Goal: Complete application form

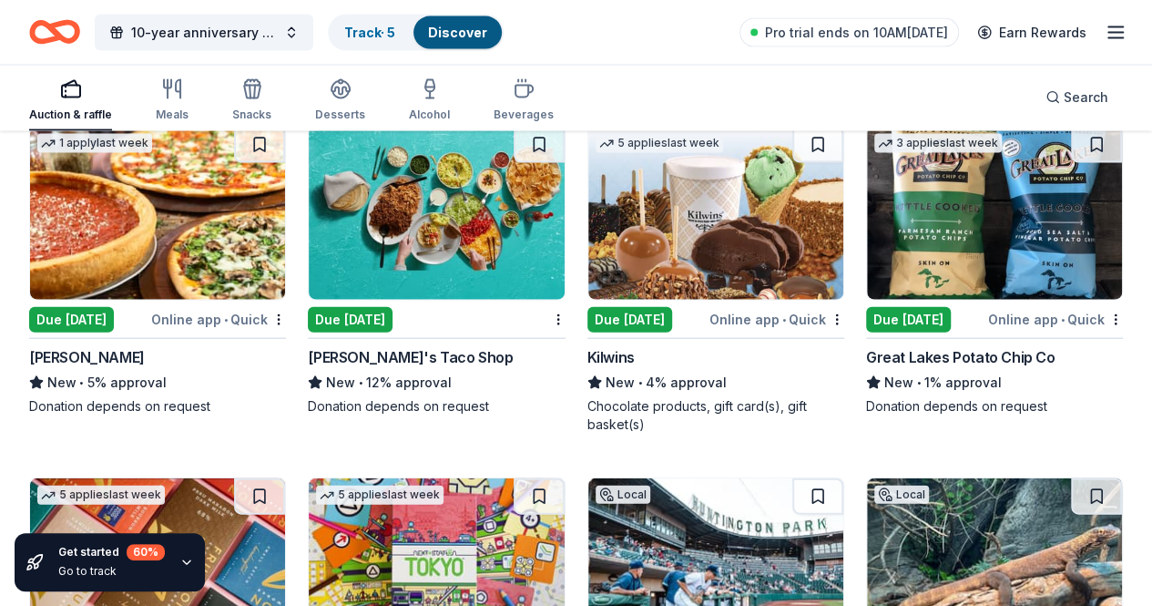
scroll to position [5421, 0]
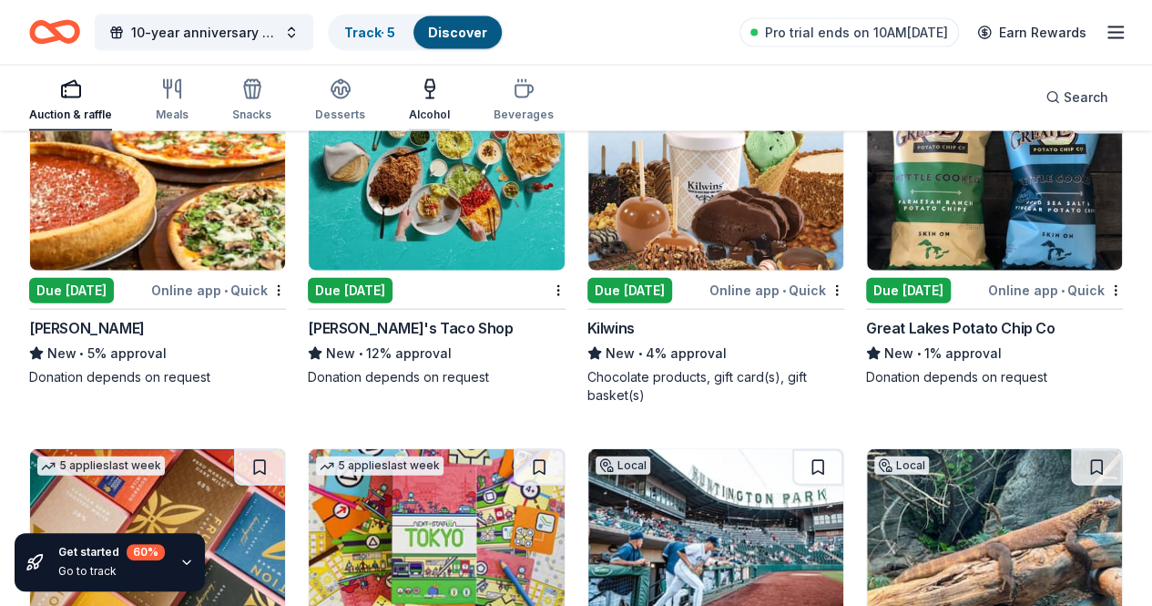
click at [432, 100] on div "Alcohol" at bounding box center [429, 100] width 41 height 44
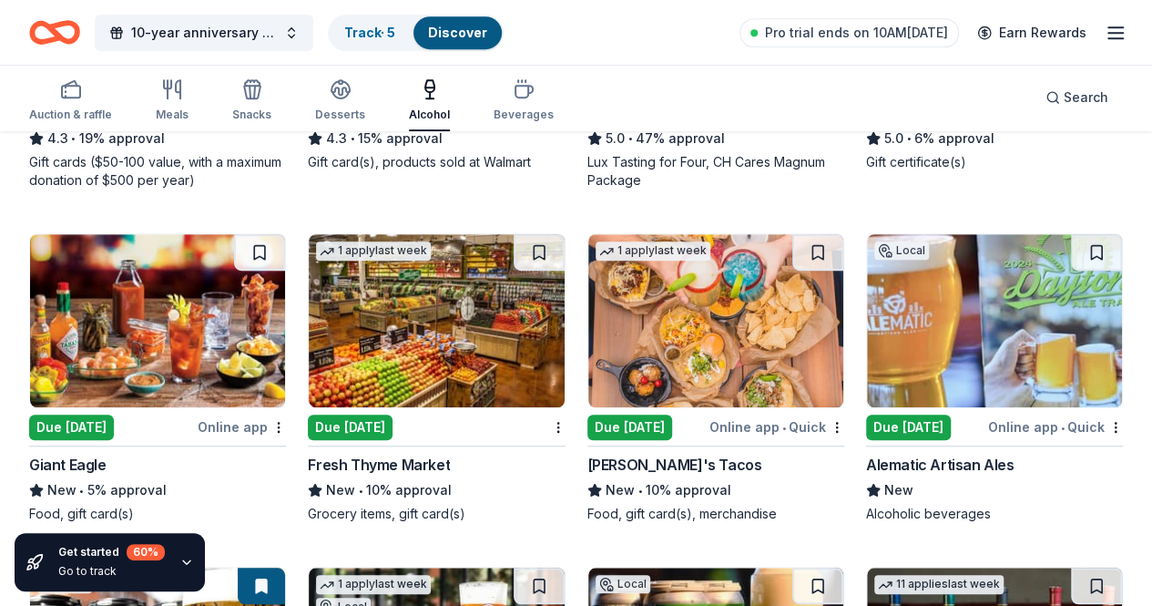
scroll to position [455, 0]
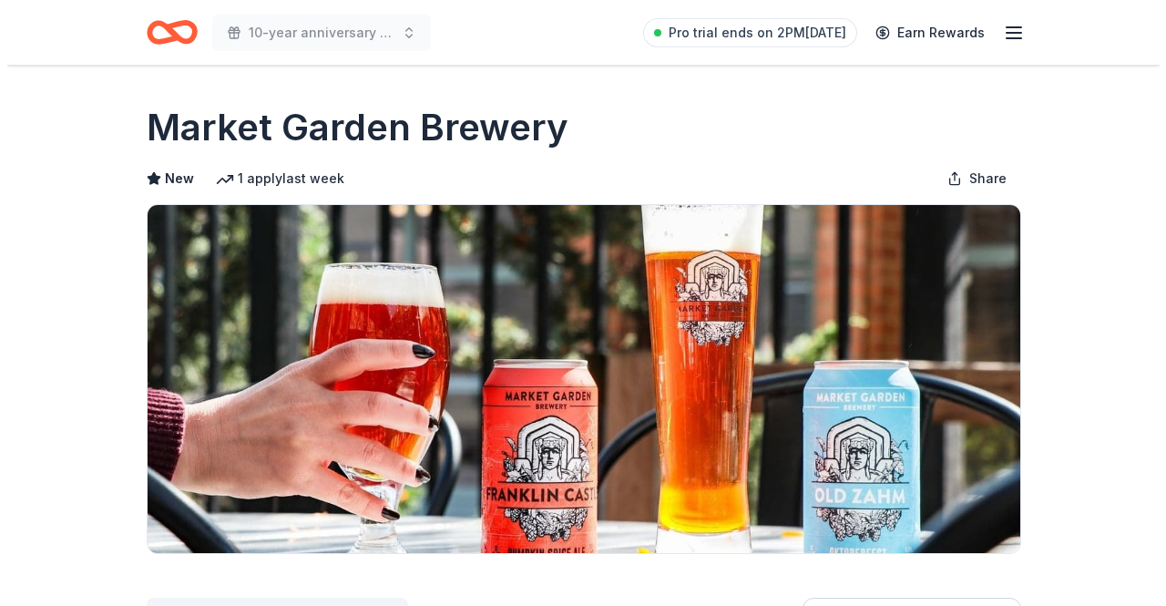
scroll to position [364, 0]
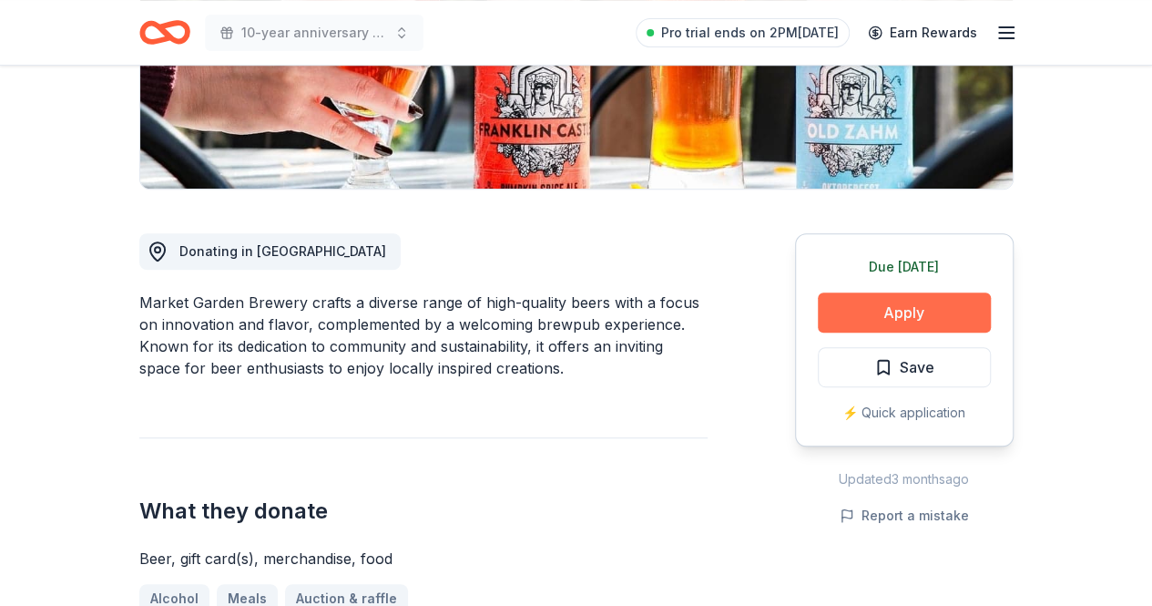
click at [944, 325] on button "Apply" at bounding box center [904, 312] width 173 height 40
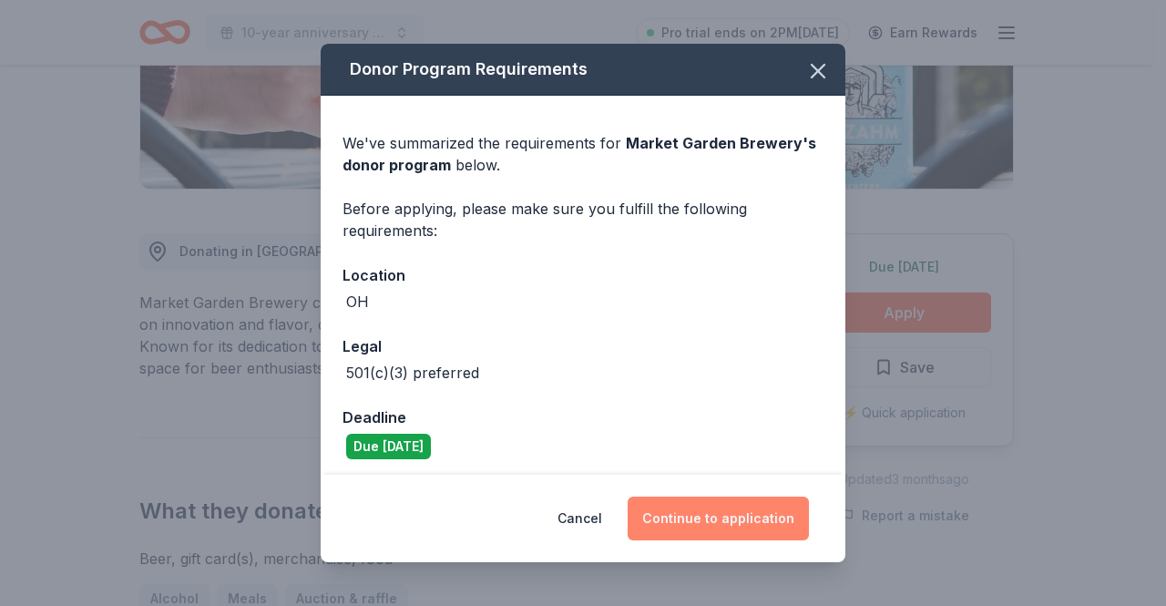
click at [758, 525] on button "Continue to application" at bounding box center [718, 518] width 181 height 44
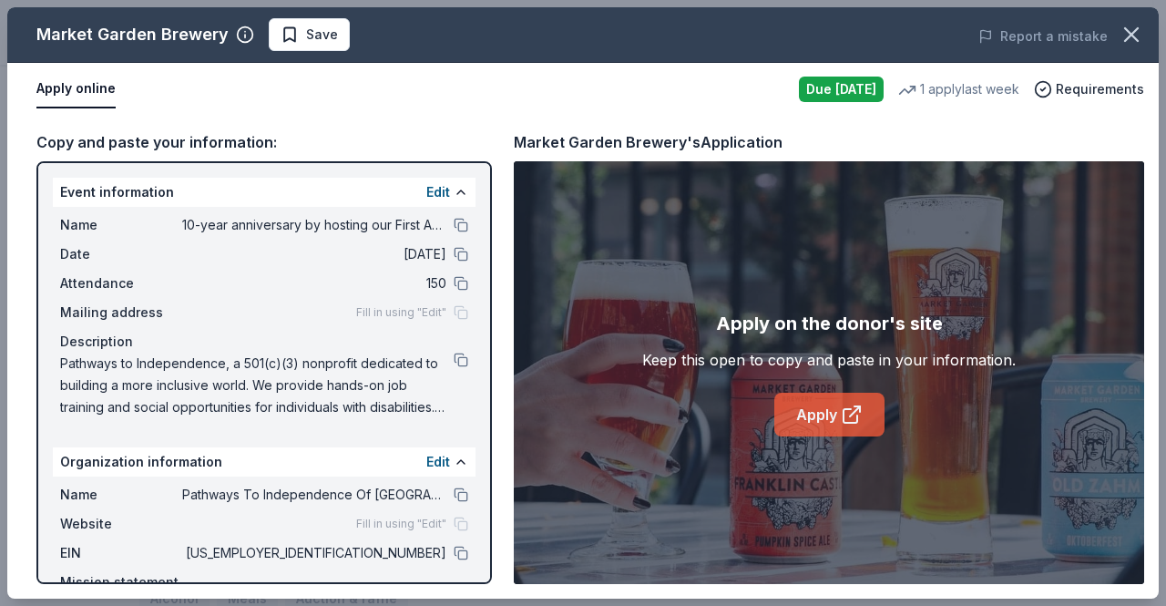
click at [810, 419] on link "Apply" at bounding box center [829, 415] width 110 height 44
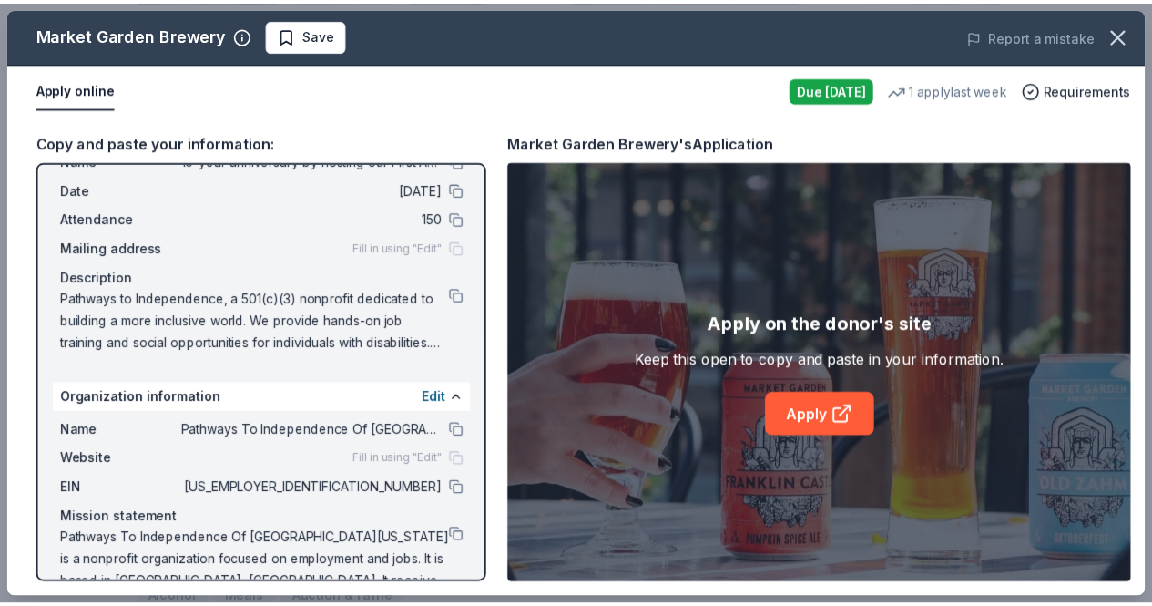
scroll to position [91, 0]
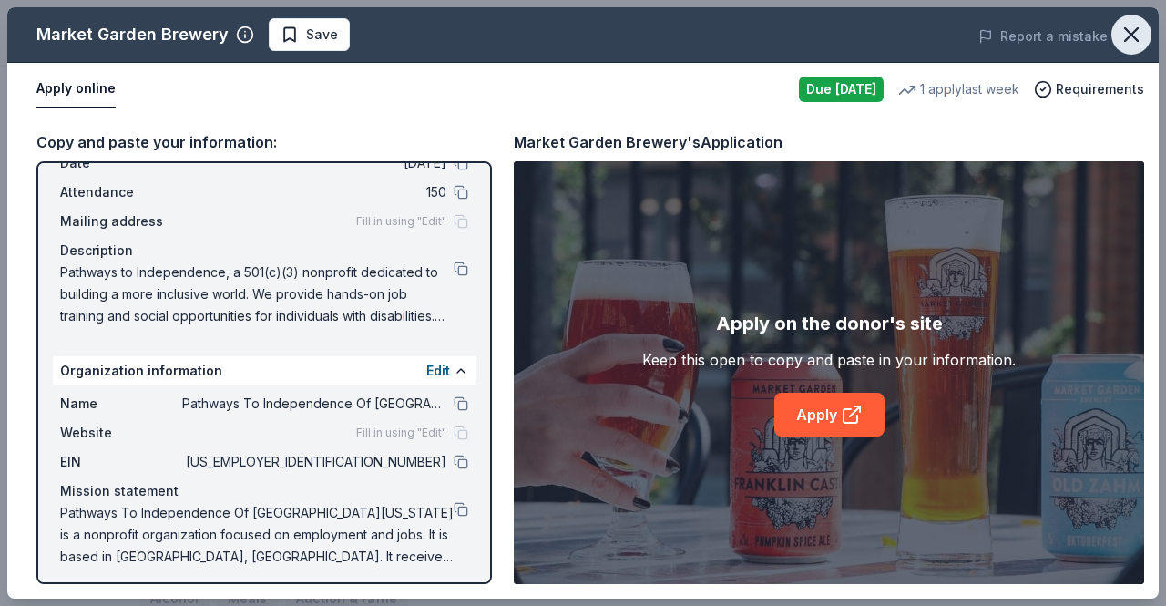
click at [1122, 34] on icon "button" at bounding box center [1131, 35] width 26 height 26
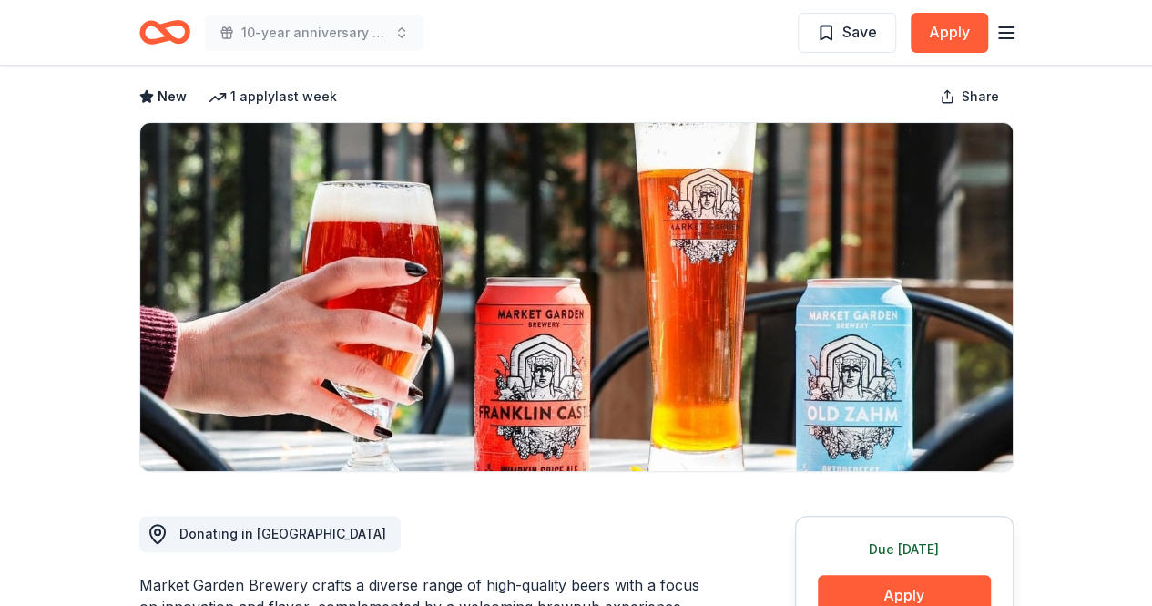
scroll to position [182, 0]
